Goal: Find specific page/section: Find specific page/section

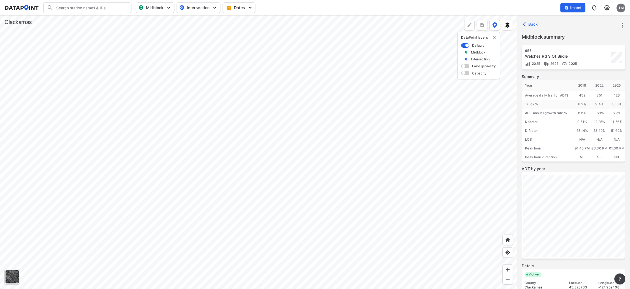
scroll to position [41, 0]
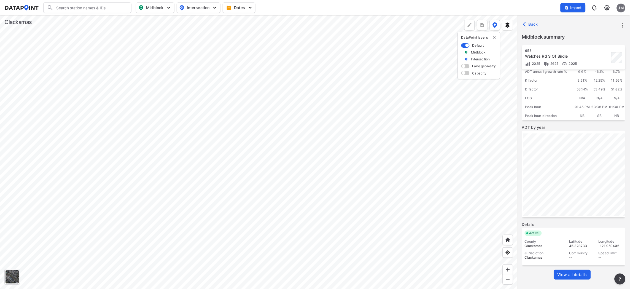
click at [483, 177] on div at bounding box center [258, 151] width 517 height 273
click at [357, 204] on div at bounding box center [258, 151] width 517 height 273
click at [517, 196] on div at bounding box center [258, 151] width 517 height 273
click at [419, 184] on div at bounding box center [258, 151] width 517 height 273
click at [354, 288] on div at bounding box center [258, 151] width 517 height 273
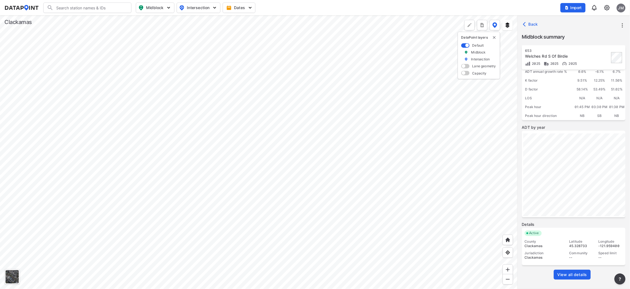
click at [337, 202] on div at bounding box center [258, 151] width 517 height 273
click at [377, 288] on div at bounding box center [258, 151] width 517 height 273
click at [392, 288] on div at bounding box center [258, 151] width 517 height 273
click at [354, 272] on div at bounding box center [258, 151] width 517 height 273
click at [240, 163] on div at bounding box center [258, 151] width 517 height 273
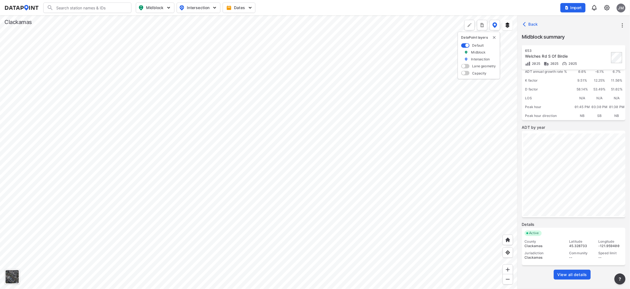
scroll to position [0, 0]
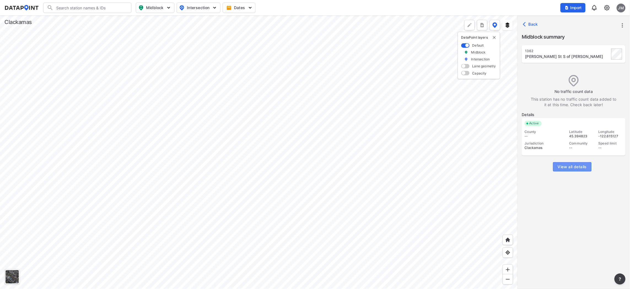
click at [578, 166] on span "View all details" at bounding box center [571, 167] width 29 height 6
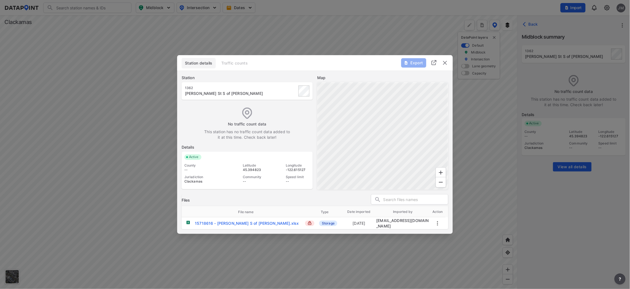
click at [447, 62] on img "delete" at bounding box center [445, 62] width 7 height 7
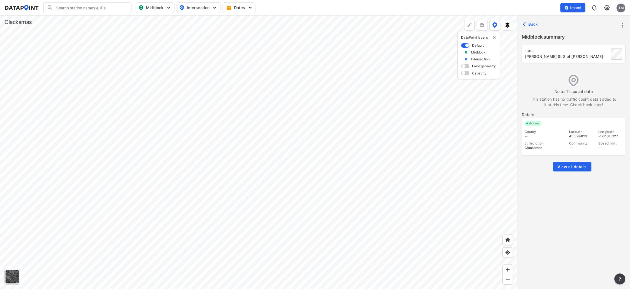
click at [283, 145] on div at bounding box center [258, 151] width 517 height 273
click at [210, 244] on div at bounding box center [258, 151] width 517 height 273
click at [172, 245] on div at bounding box center [258, 151] width 517 height 273
click at [212, 9] on img "button" at bounding box center [215, 8] width 6 height 6
click at [165, 38] on input "Pedestrian count" at bounding box center [167, 40] width 6 height 6
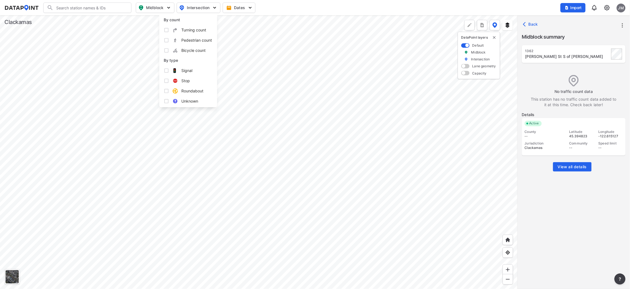
checkbox input "true"
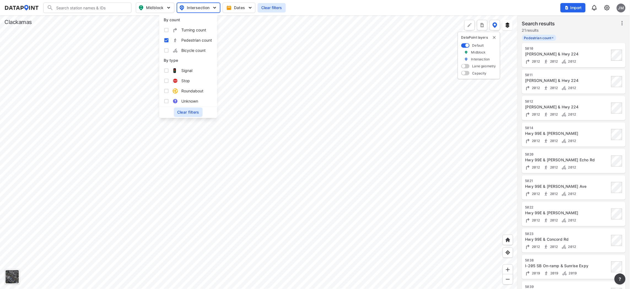
click at [167, 49] on input "Bicycle count" at bounding box center [167, 51] width 6 height 6
checkbox input "true"
click at [166, 38] on input "Pedestrian count" at bounding box center [167, 40] width 6 height 6
checkbox input "false"
click at [166, 48] on input "Bicycle count" at bounding box center [167, 51] width 6 height 6
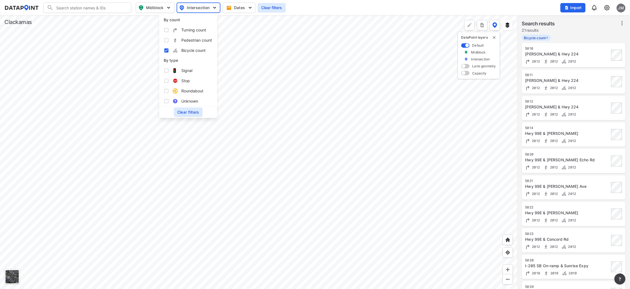
checkbox input "false"
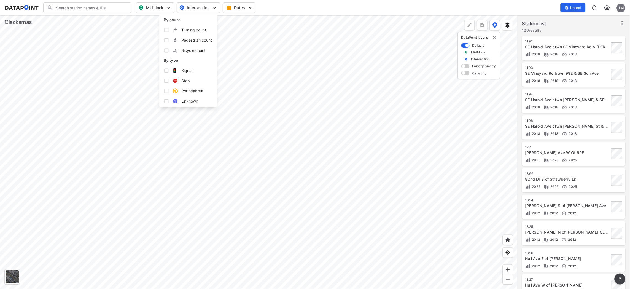
click at [167, 7] on img "button" at bounding box center [169, 8] width 6 height 6
click at [215, 5] on img "button" at bounding box center [215, 8] width 6 height 6
click at [307, 8] on div "Search Please enter a search term. Midblock Intersection Dates Import JM" at bounding box center [314, 7] width 621 height 10
